Goal: Navigation & Orientation: Find specific page/section

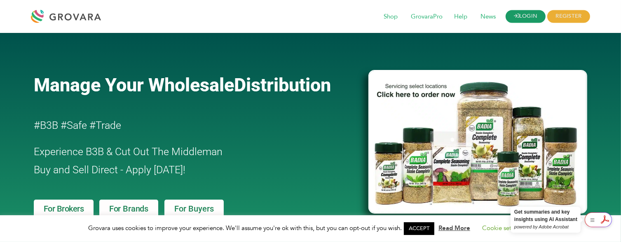
click at [524, 16] on link "LOGIN" at bounding box center [526, 16] width 40 height 13
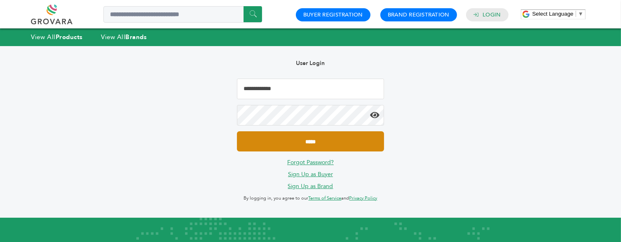
type input "**********"
click at [310, 141] on input "*****" at bounding box center [310, 141] width 147 height 20
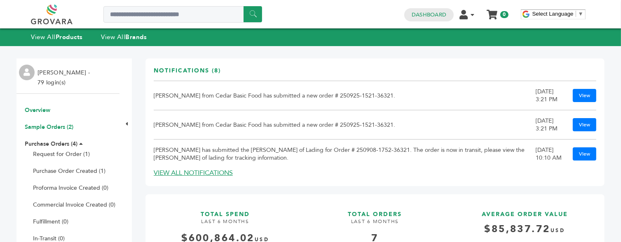
click at [49, 127] on link "Sample Orders (2)" at bounding box center [49, 127] width 49 height 8
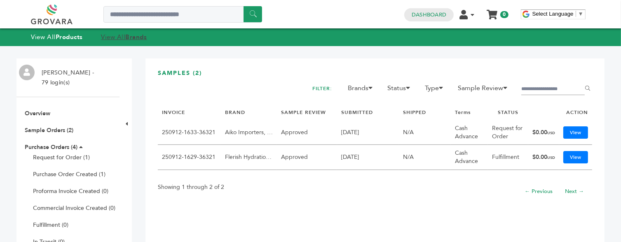
click at [120, 39] on link "View All Brands" at bounding box center [124, 37] width 46 height 8
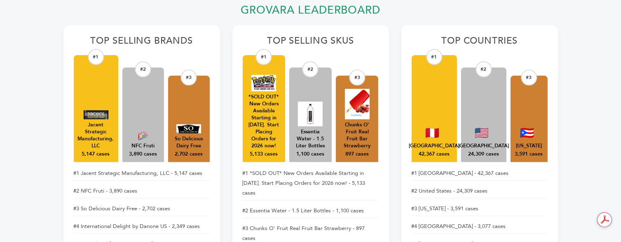
click at [141, 148] on div "NFC Fruti" at bounding box center [142, 146] width 23 height 7
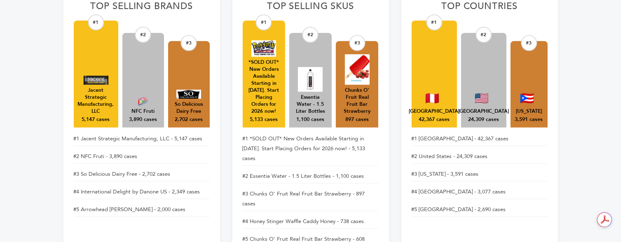
scroll to position [354, 0]
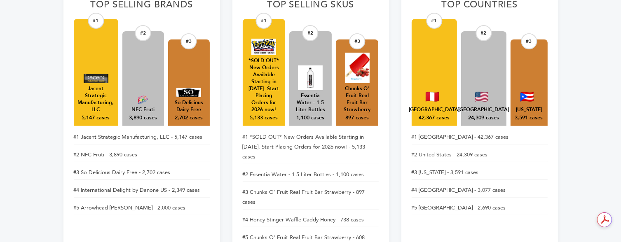
drag, startPoint x: 125, startPoint y: 156, endPoint x: 2, endPoint y: 156, distance: 122.4
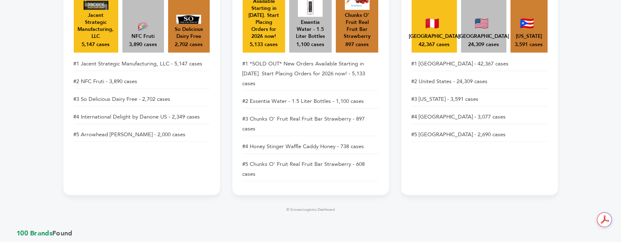
scroll to position [0, 0]
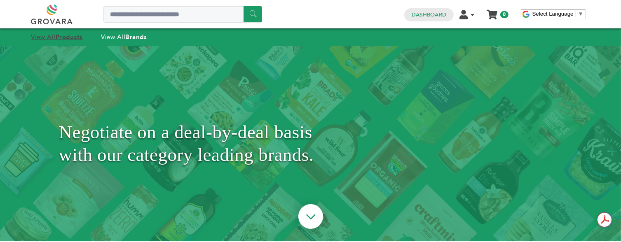
click at [51, 36] on link "View All Products" at bounding box center [57, 37] width 52 height 8
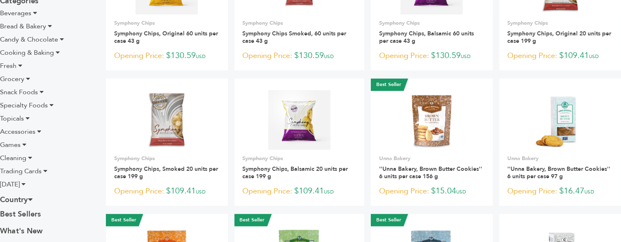
scroll to position [6, 0]
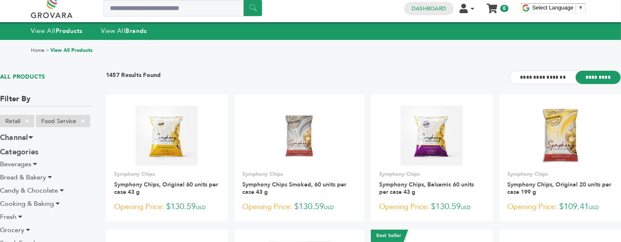
click at [23, 163] on span "Beverages" at bounding box center [15, 164] width 31 height 9
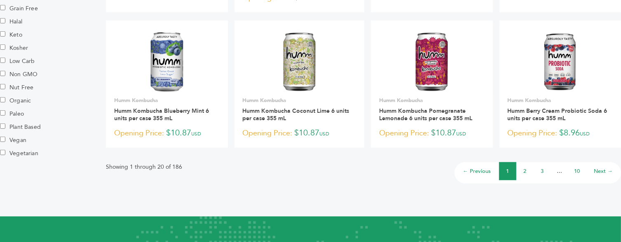
scroll to position [633, 0]
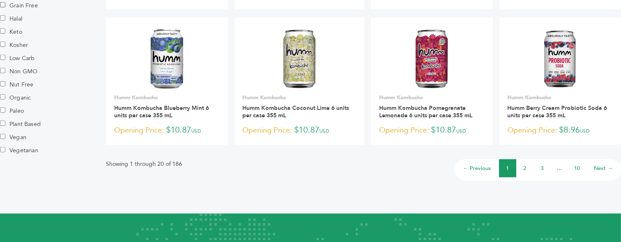
click at [603, 169] on link "Next →" at bounding box center [603, 168] width 19 height 7
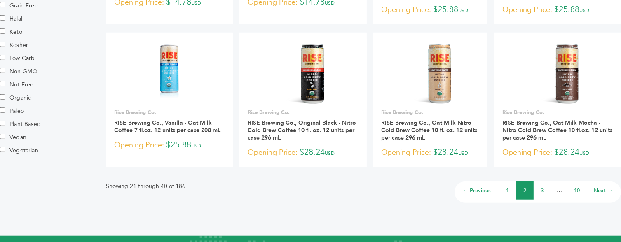
scroll to position [633, 0]
click at [597, 187] on link "Next →" at bounding box center [603, 190] width 19 height 7
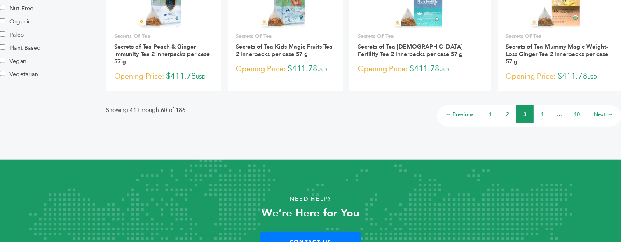
scroll to position [709, 0]
click at [603, 111] on link "Next →" at bounding box center [603, 114] width 19 height 7
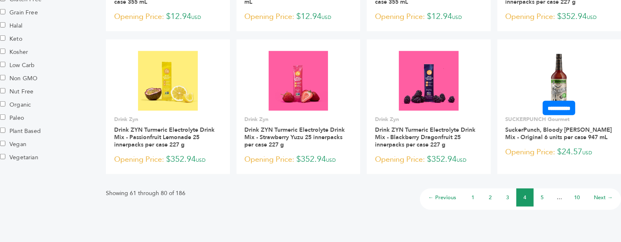
scroll to position [685, 0]
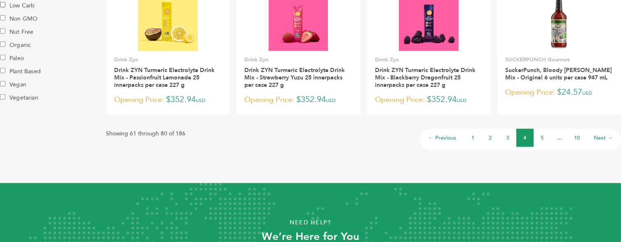
click at [603, 138] on link "Next →" at bounding box center [603, 137] width 19 height 7
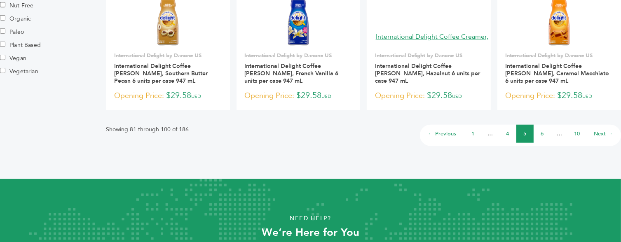
click at [603, 138] on ul "← Previous 1 … 4 5 6 … 10 Next →" at bounding box center [520, 135] width 201 height 21
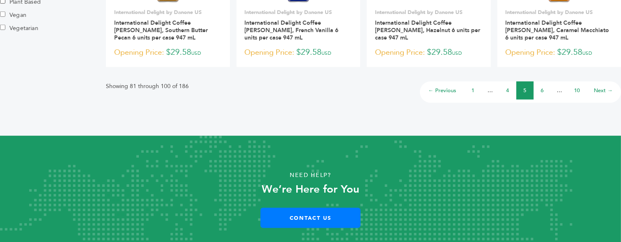
scroll to position [757, 0]
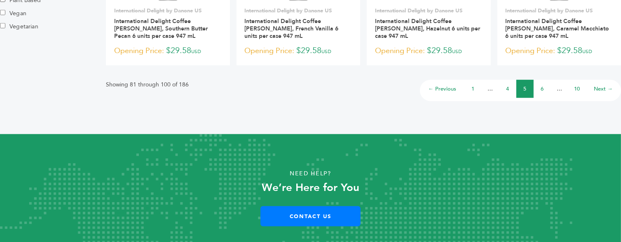
click at [598, 85] on link "Next →" at bounding box center [603, 88] width 19 height 7
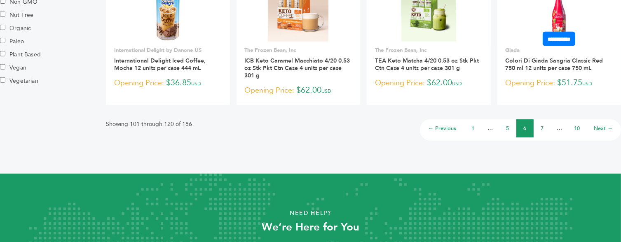
scroll to position [701, 0]
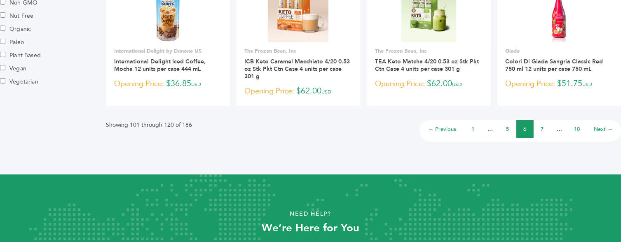
click at [603, 131] on link "Next →" at bounding box center [603, 129] width 19 height 7
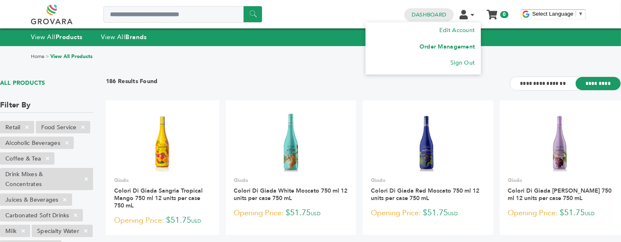
click at [452, 45] on link "Order Management" at bounding box center [448, 47] width 56 height 8
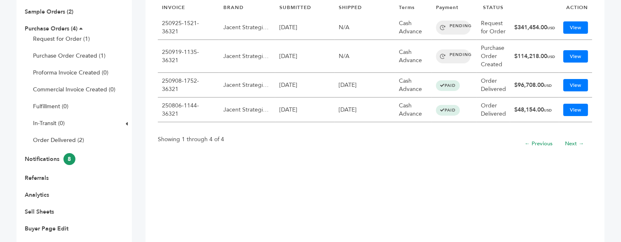
scroll to position [119, 0]
